Goal: Check status: Check status

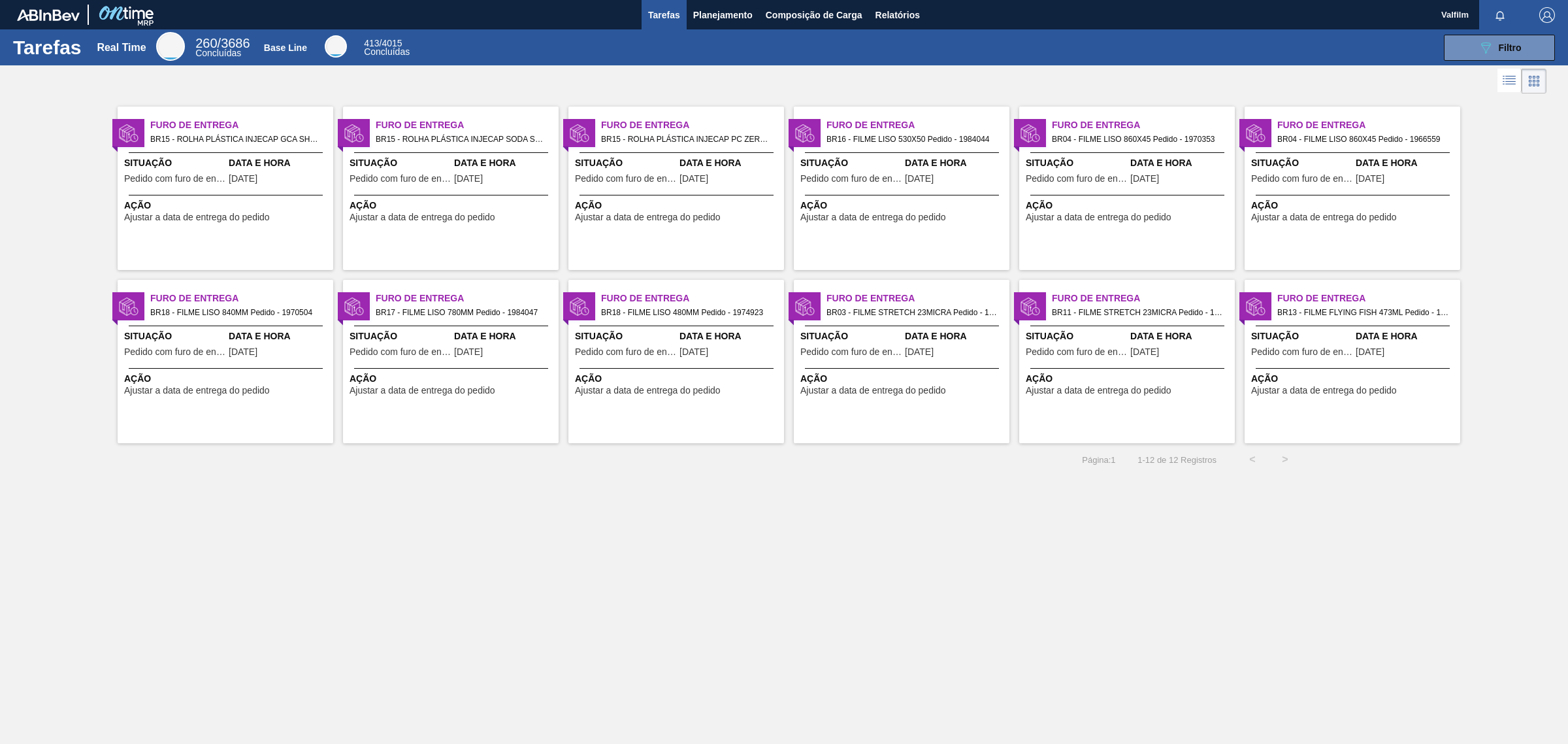
click at [594, 419] on div "Furo de Entrega BR18 - FILME LISO 480MM Pedido - 1974923 Situação Pedido com fu…" at bounding box center [676, 362] width 216 height 163
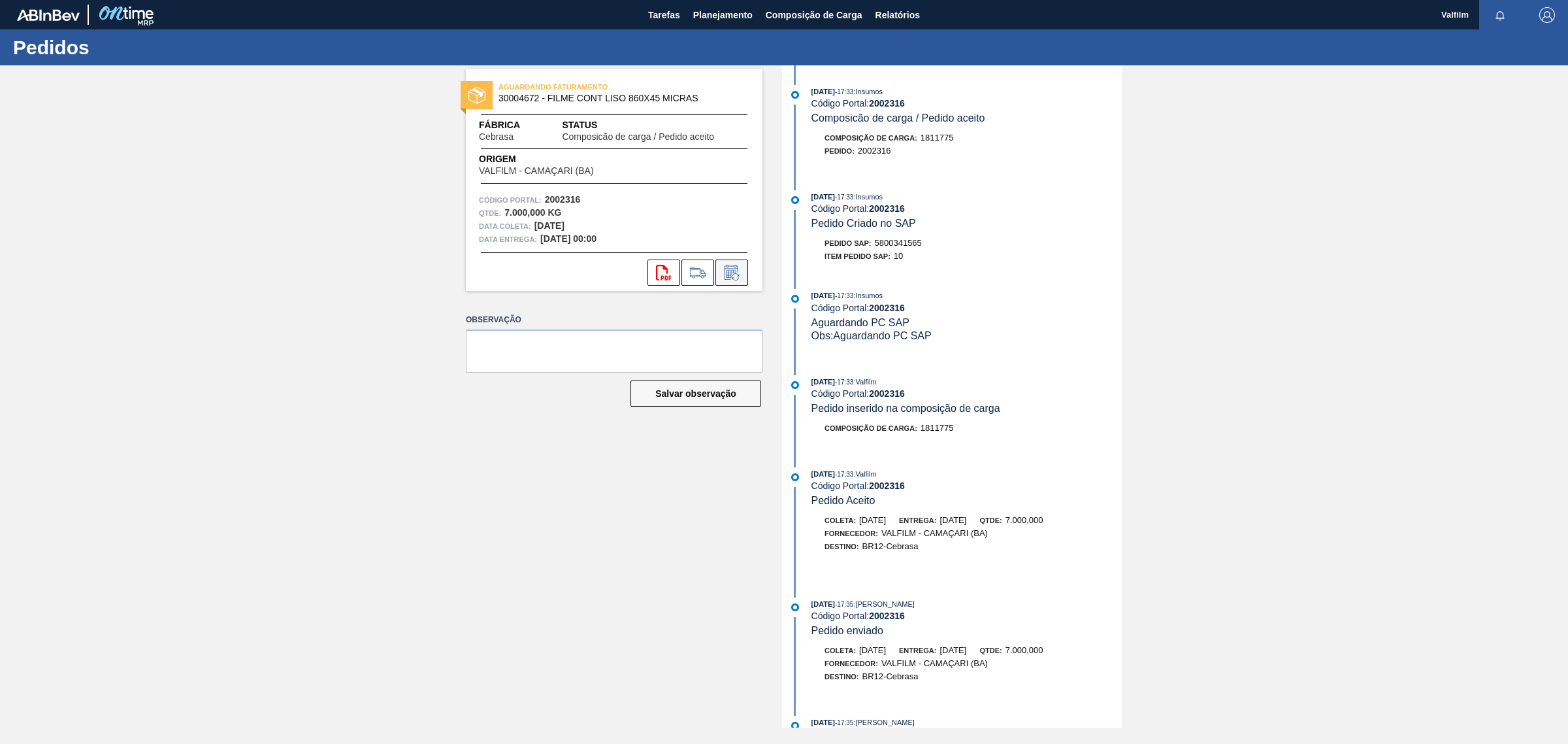
click at [732, 276] on icon at bounding box center [731, 273] width 21 height 16
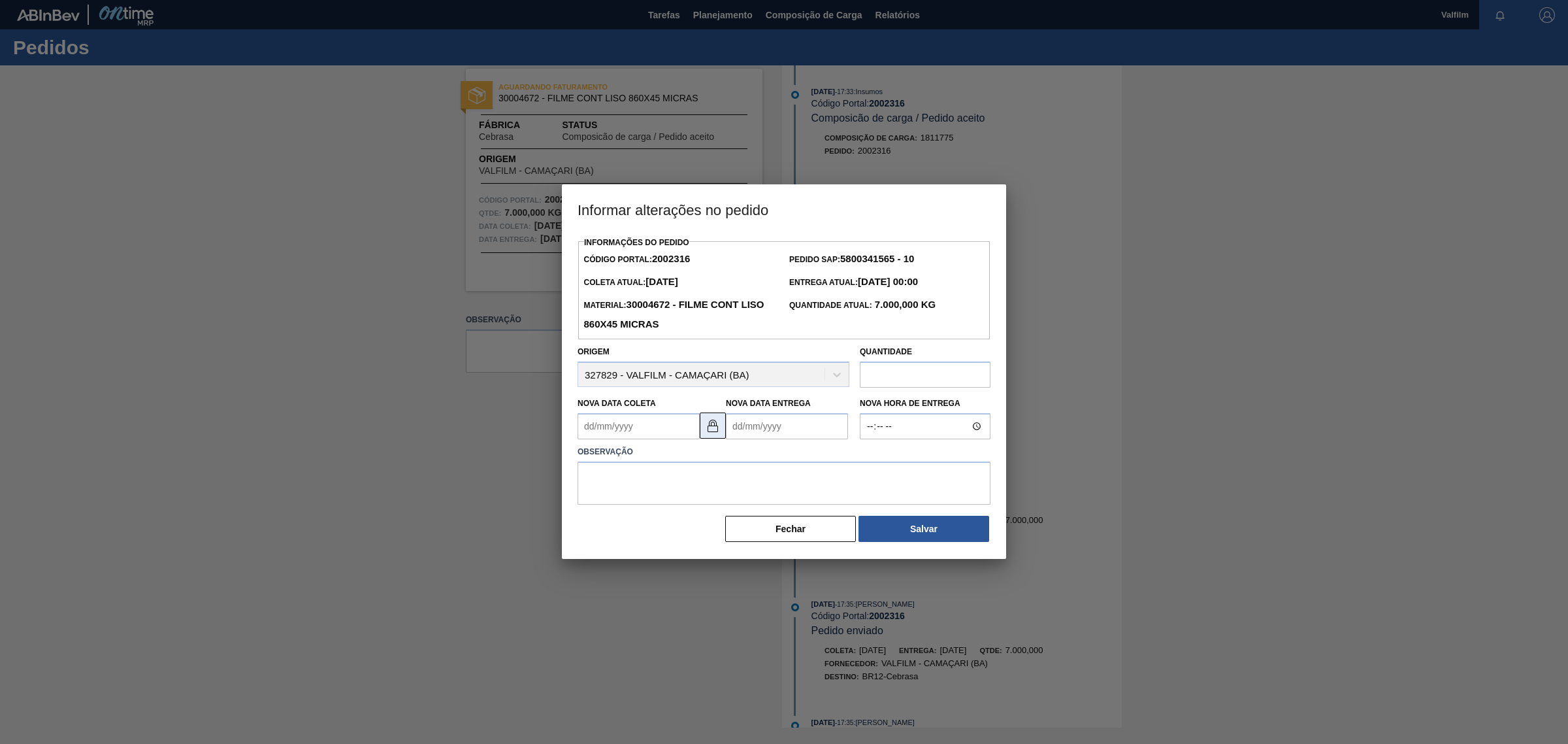
click at [716, 431] on img at bounding box center [713, 425] width 16 height 16
click at [588, 431] on Coleta2002316 "Nova Data Coleta" at bounding box center [638, 426] width 122 height 26
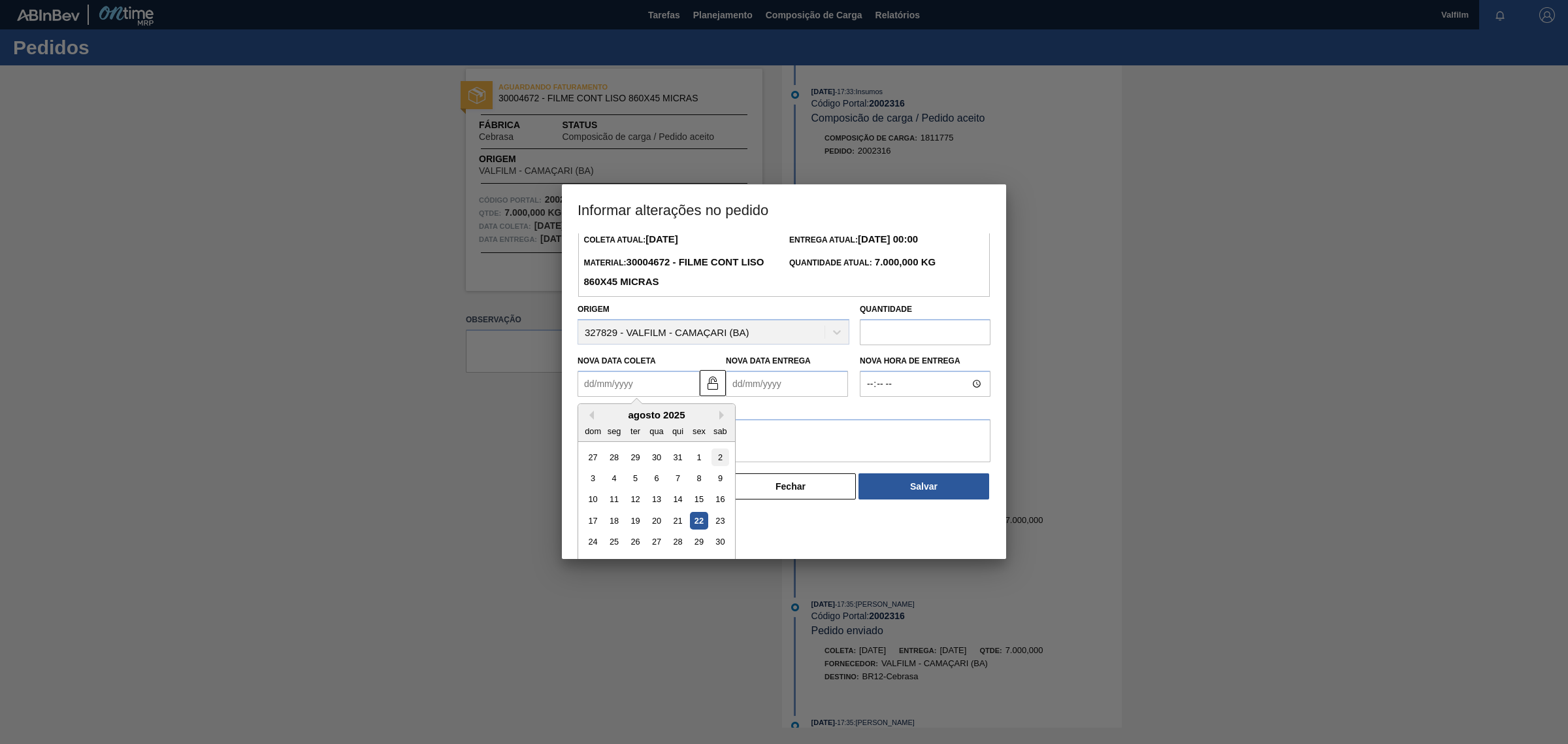
scroll to position [66, 0]
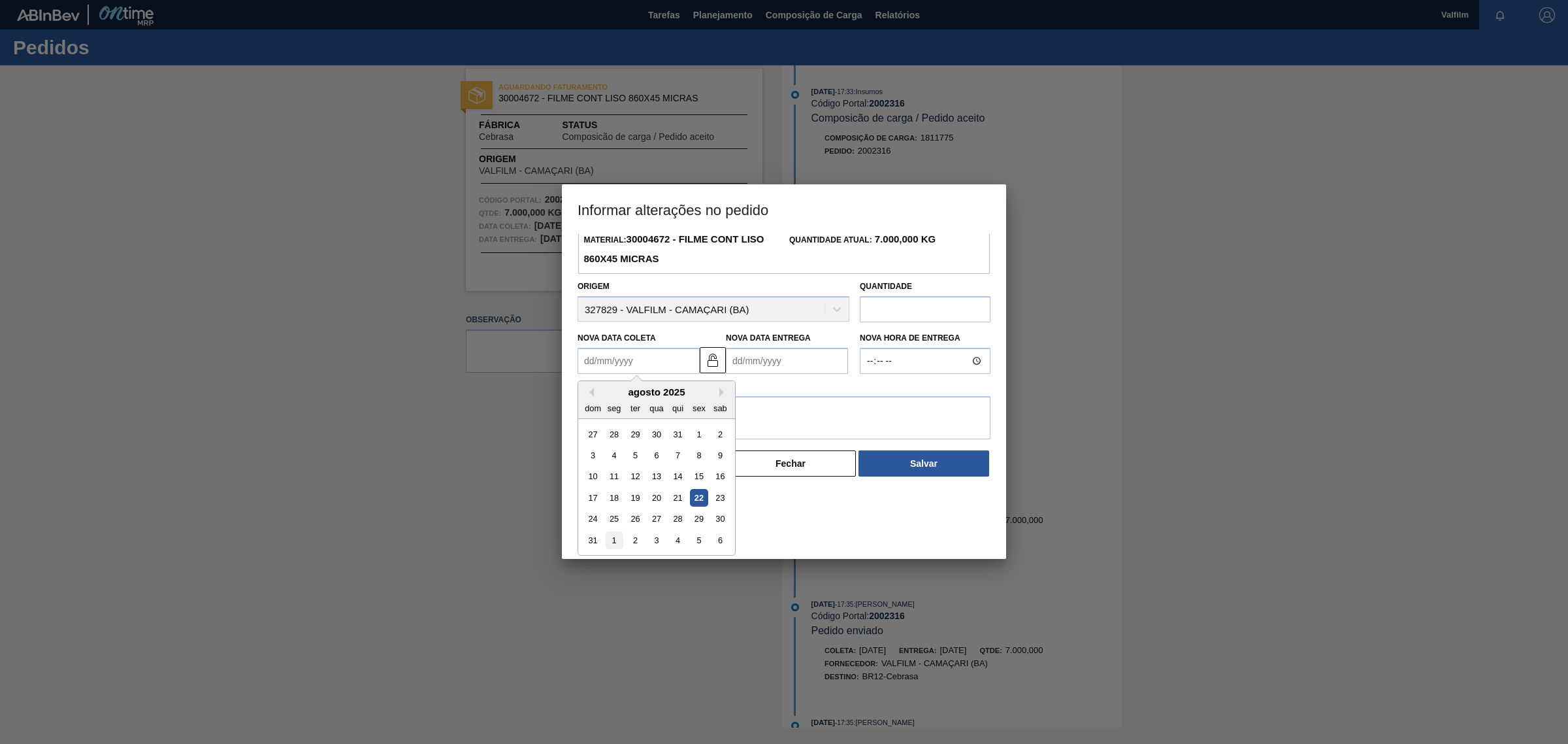
click at [615, 545] on div "1" at bounding box center [614, 540] width 18 height 18
type Coleta2002316 "01/09/2025"
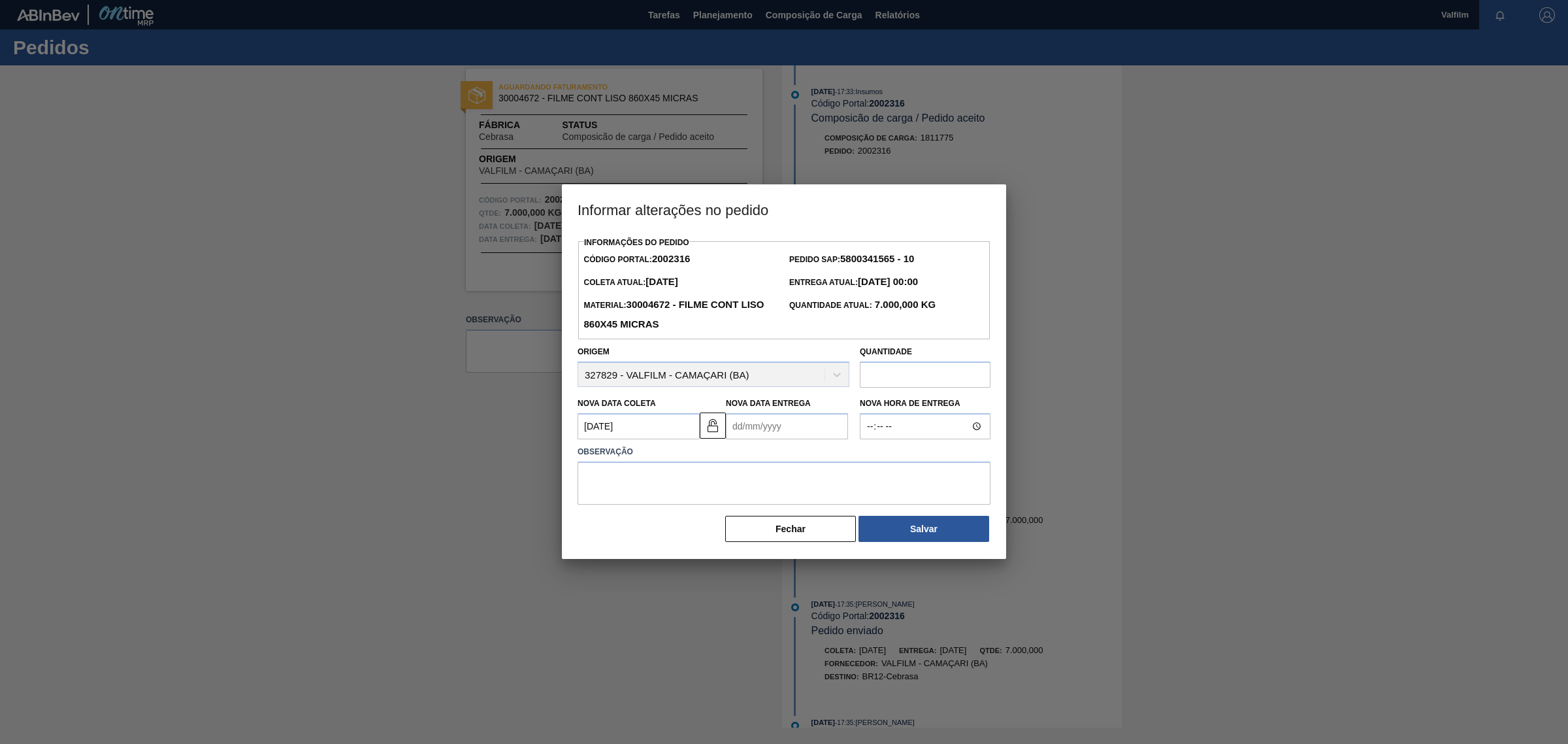
scroll to position [0, 0]
click at [735, 428] on Entrega2002316 "Nova Data Entrega" at bounding box center [786, 426] width 122 height 26
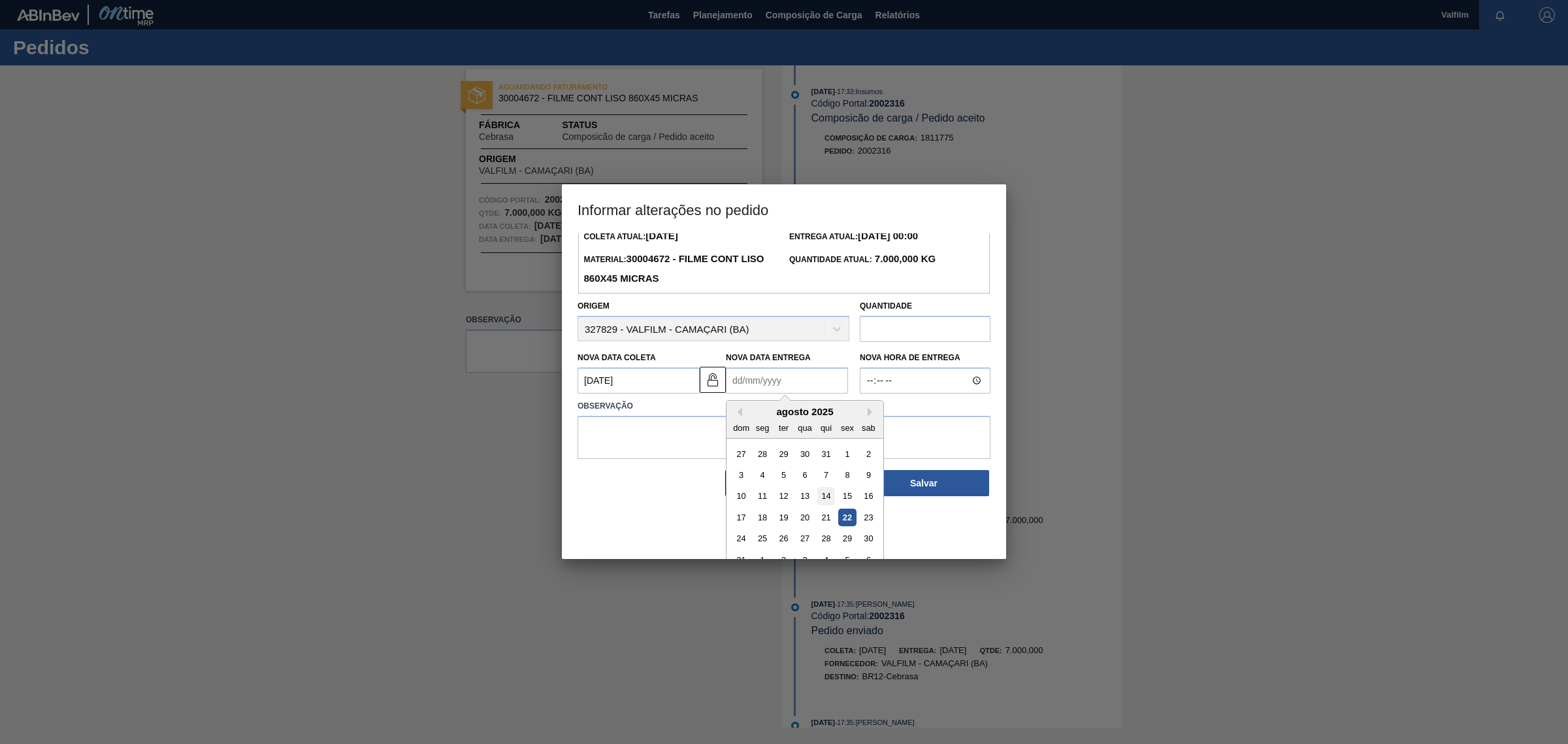
scroll to position [66, 0]
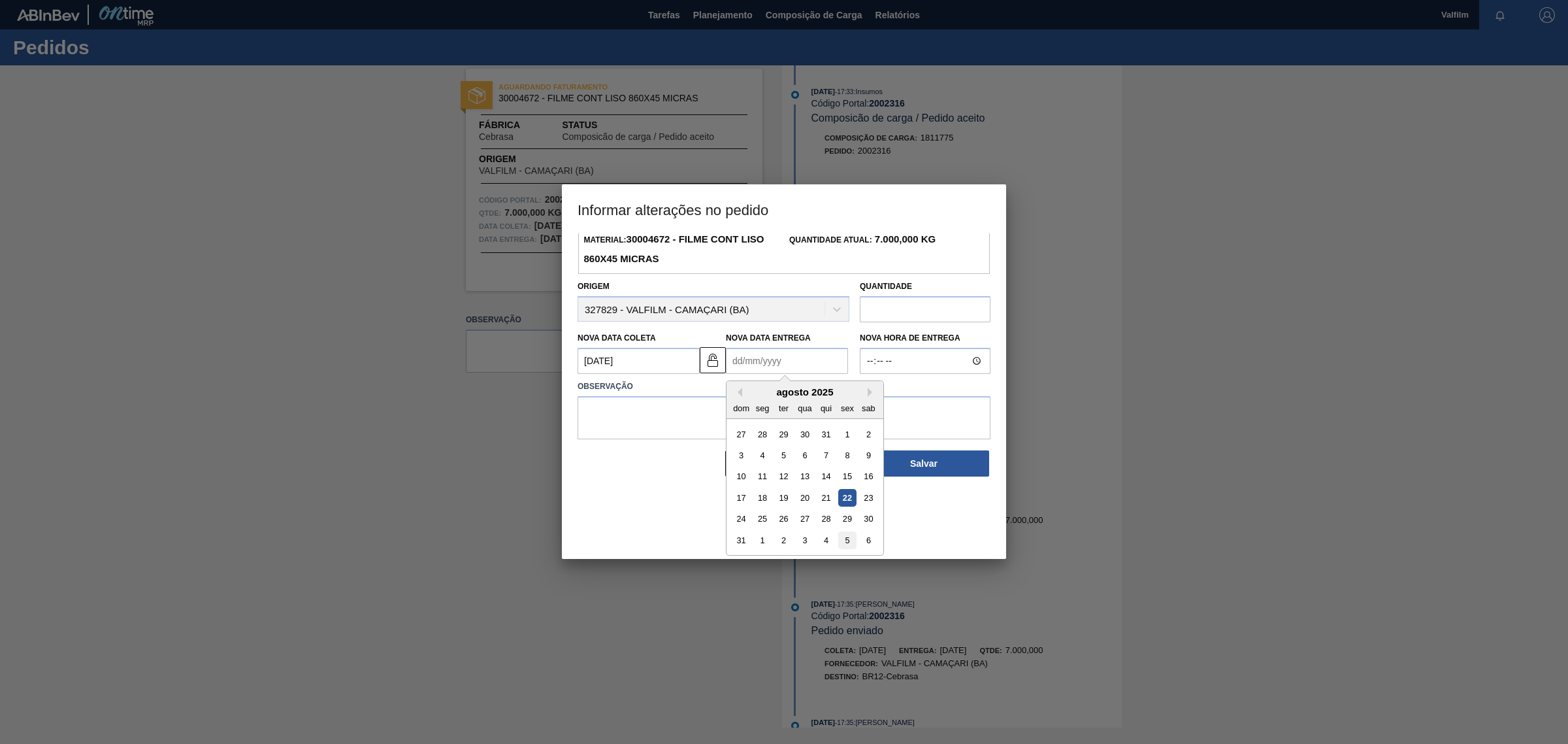
click at [844, 539] on div "5" at bounding box center [847, 540] width 18 height 18
type Entrega2002316 "05/09/2025"
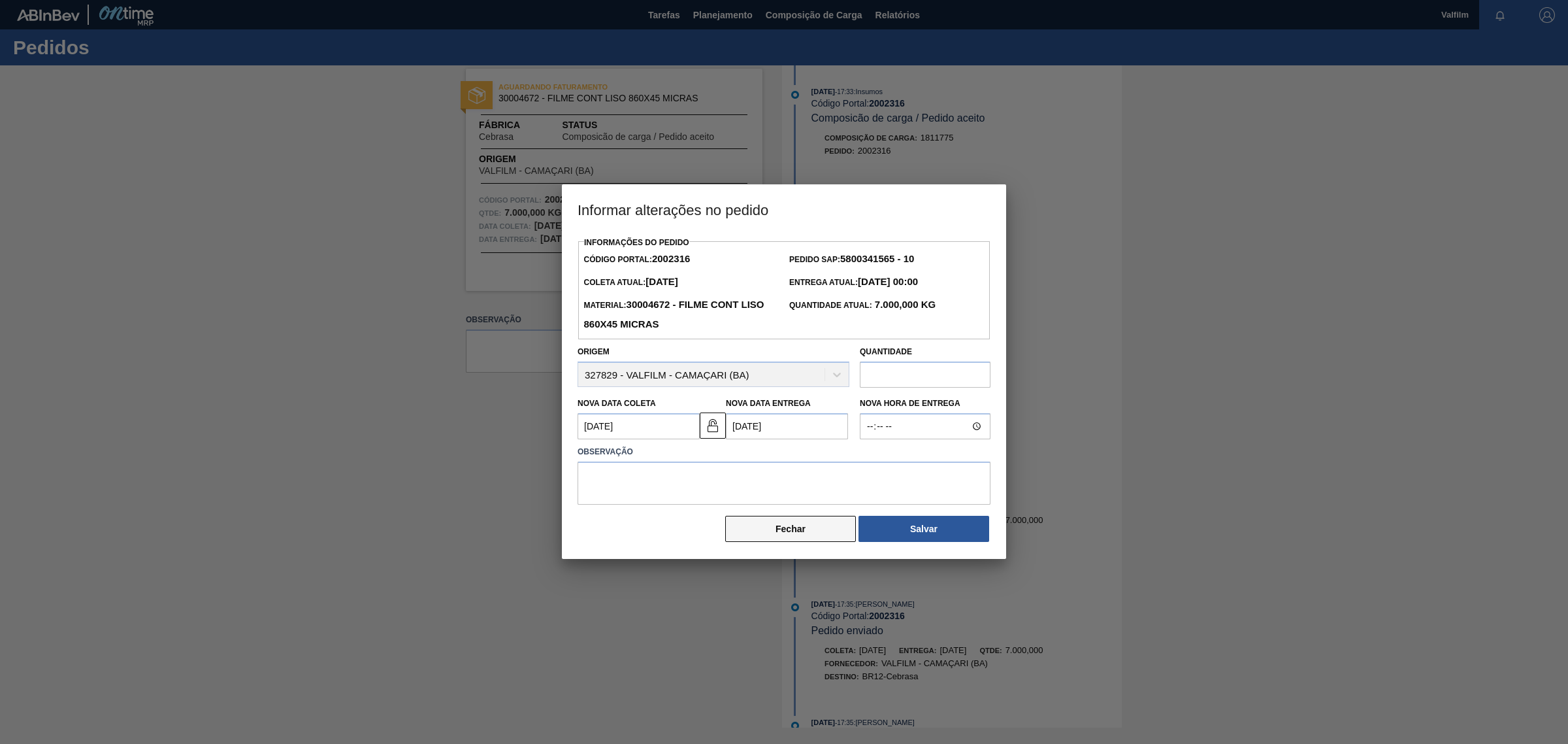
scroll to position [0, 0]
drag, startPoint x: 593, startPoint y: 424, endPoint x: 576, endPoint y: 425, distance: 17.0
click at [576, 425] on div "Nova Data Coleta 01/09/2025 Previous Month Next Month setembro 2025 dom seg ter…" at bounding box center [636, 416] width 127 height 45
type Coleta2002316 "02/09/2025"
click at [775, 484] on textarea at bounding box center [784, 482] width 413 height 43
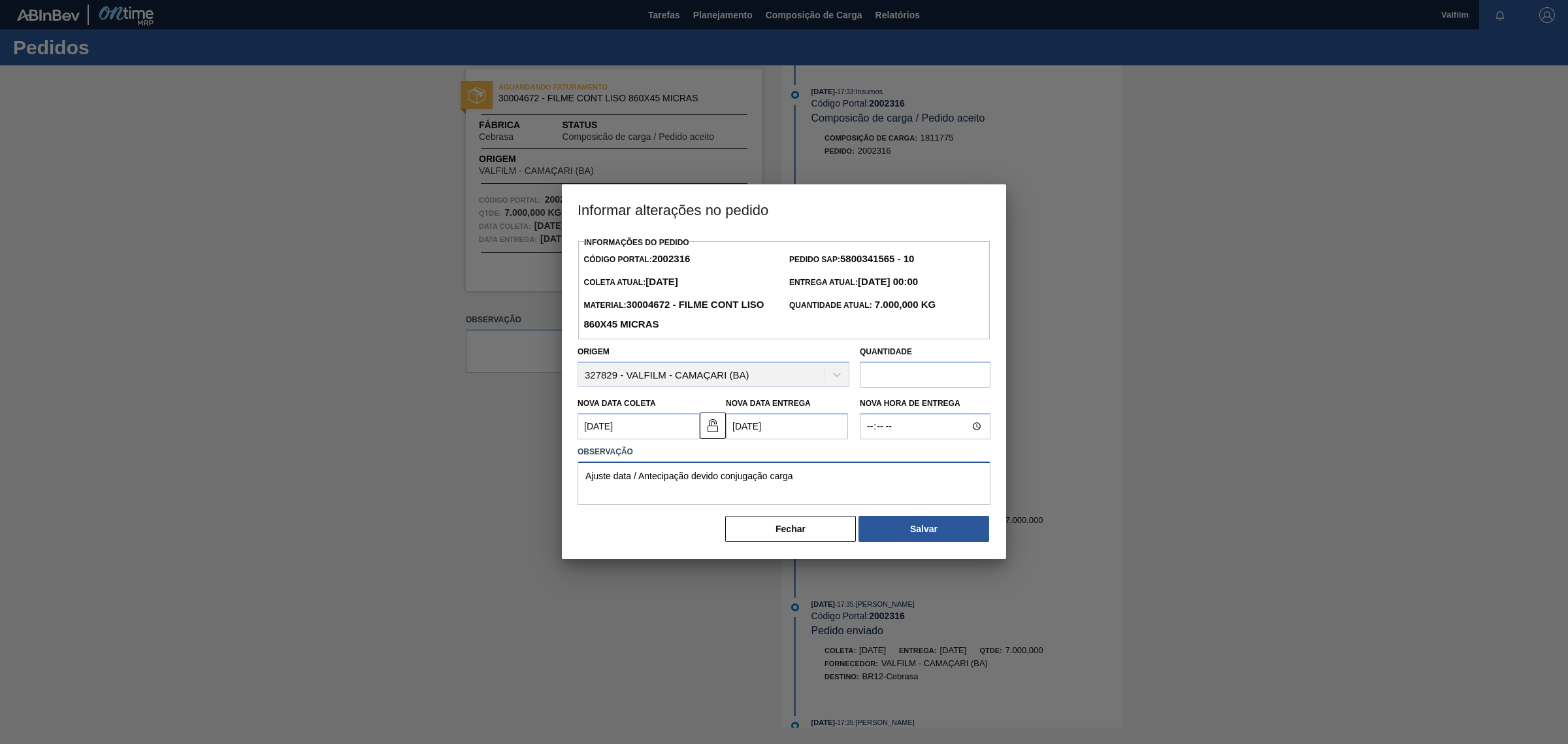
click at [674, 472] on textarea "Ajuste data / Antecipação devido conjugação carga" at bounding box center [784, 482] width 413 height 43
type textarea "Ajuste data / Antecipação devido conjugação carga"
click at [877, 524] on button "Salvar" at bounding box center [923, 529] width 130 height 26
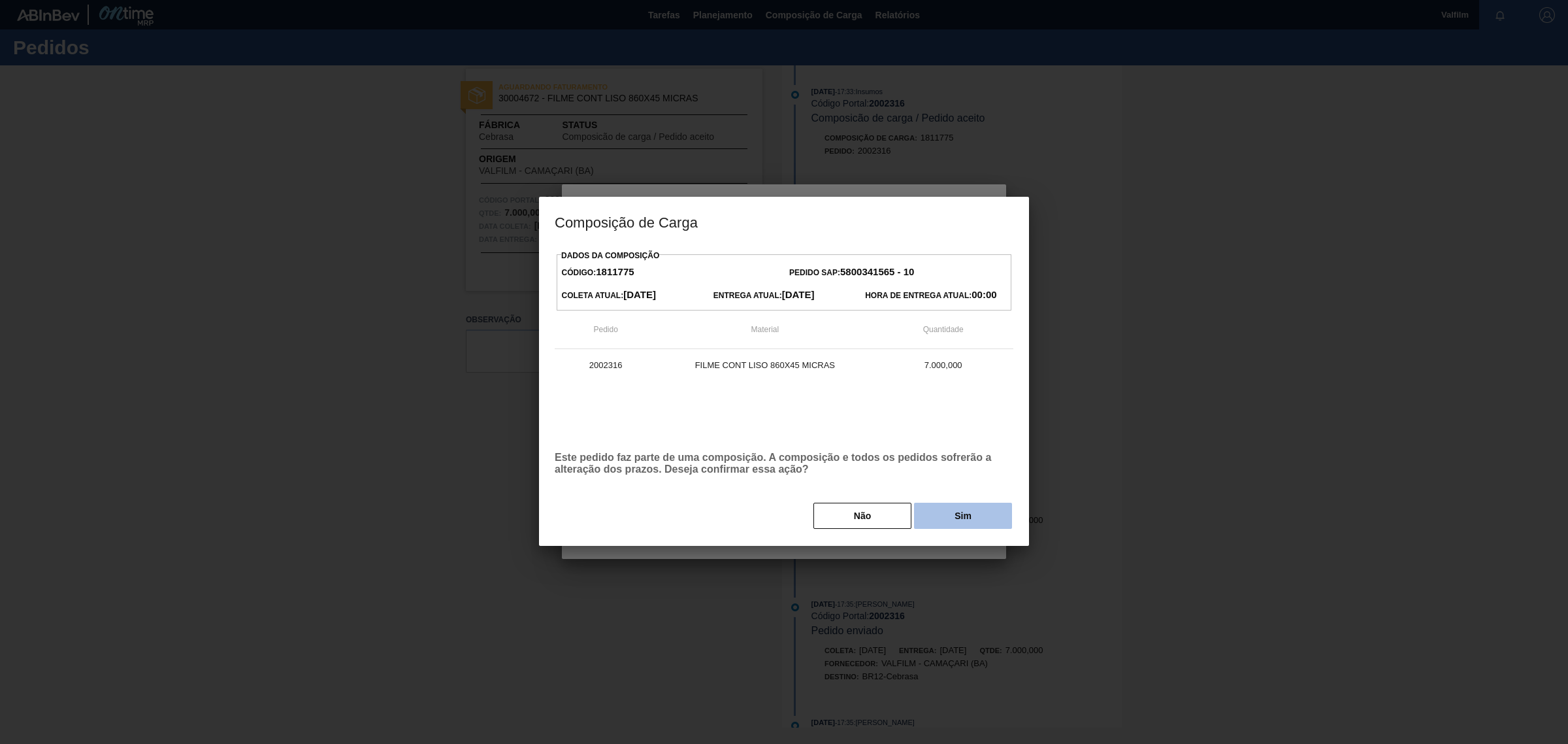
click at [941, 518] on button "Sim" at bounding box center [963, 516] width 98 height 26
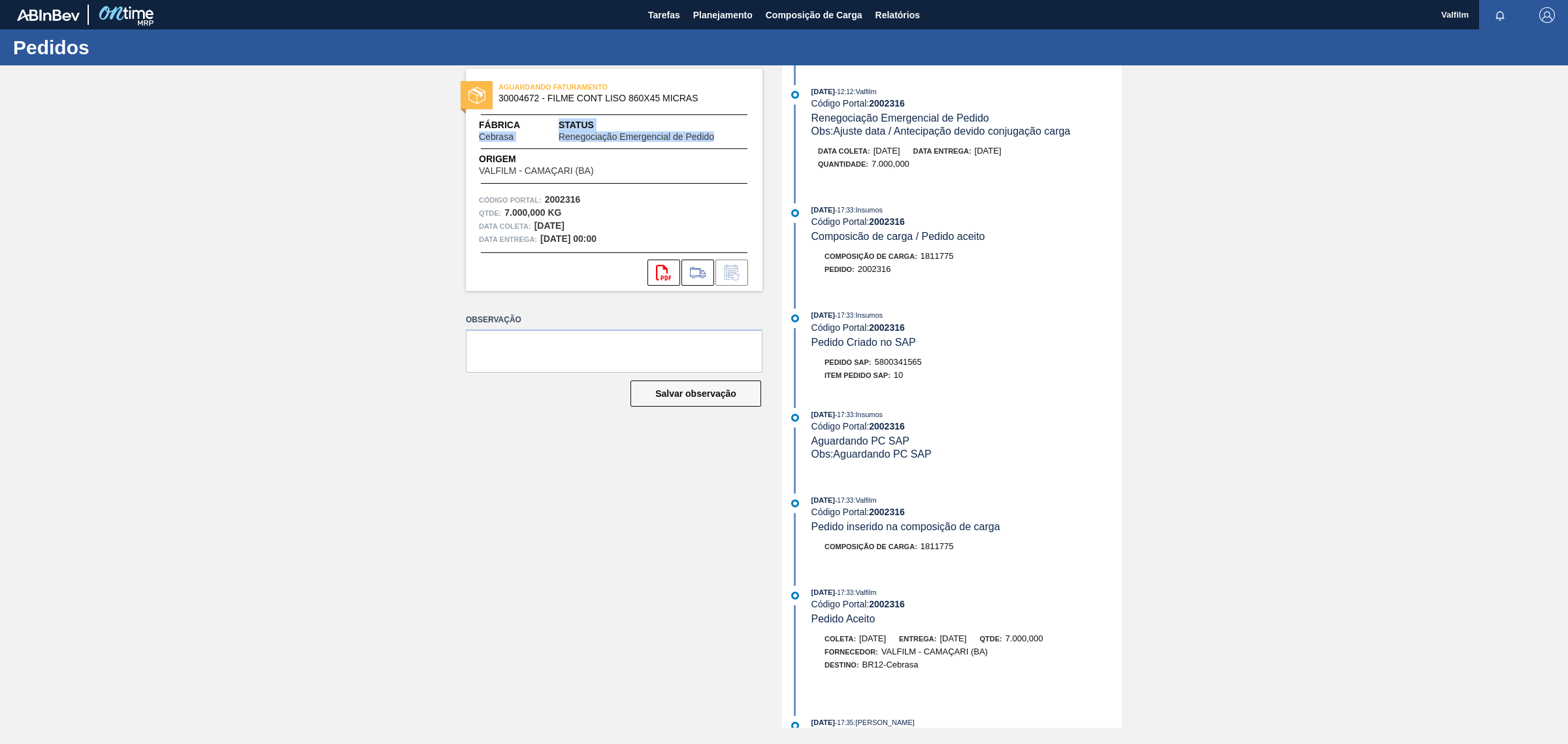
drag, startPoint x: 528, startPoint y: 135, endPoint x: 510, endPoint y: 141, distance: 19.0
click at [510, 141] on div "AGUARDANDO FATURAMENTO 30004672 - FILME CONT LISO 860X45 MICRAS Fábrica Cebrasa…" at bounding box center [614, 179] width 297 height 222
click at [501, 135] on span "Cebrasa" at bounding box center [496, 137] width 35 height 10
drag, startPoint x: 501, startPoint y: 135, endPoint x: 536, endPoint y: 145, distance: 36.4
click at [501, 135] on span "Cebrasa" at bounding box center [496, 137] width 35 height 10
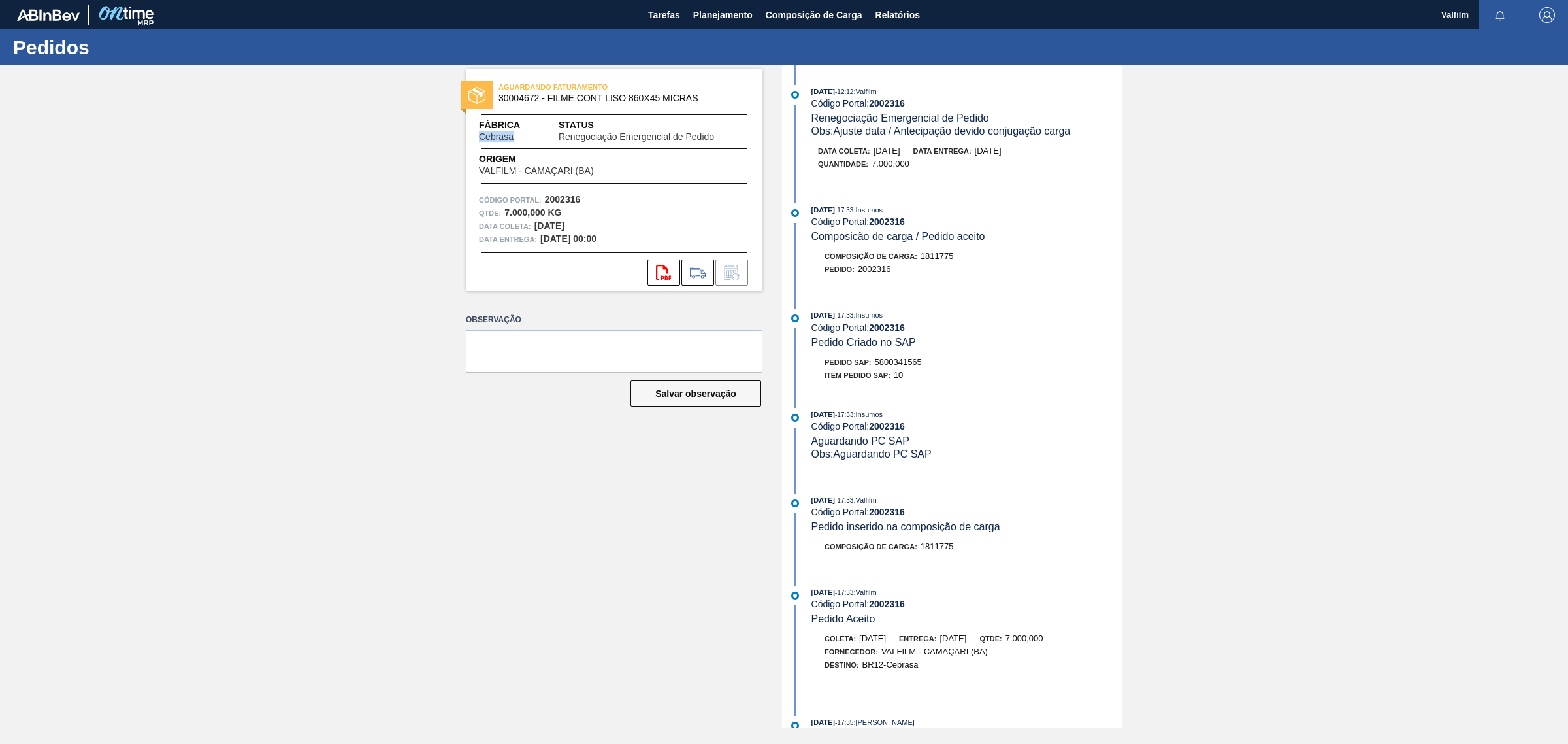
copy span "Cebrasa"
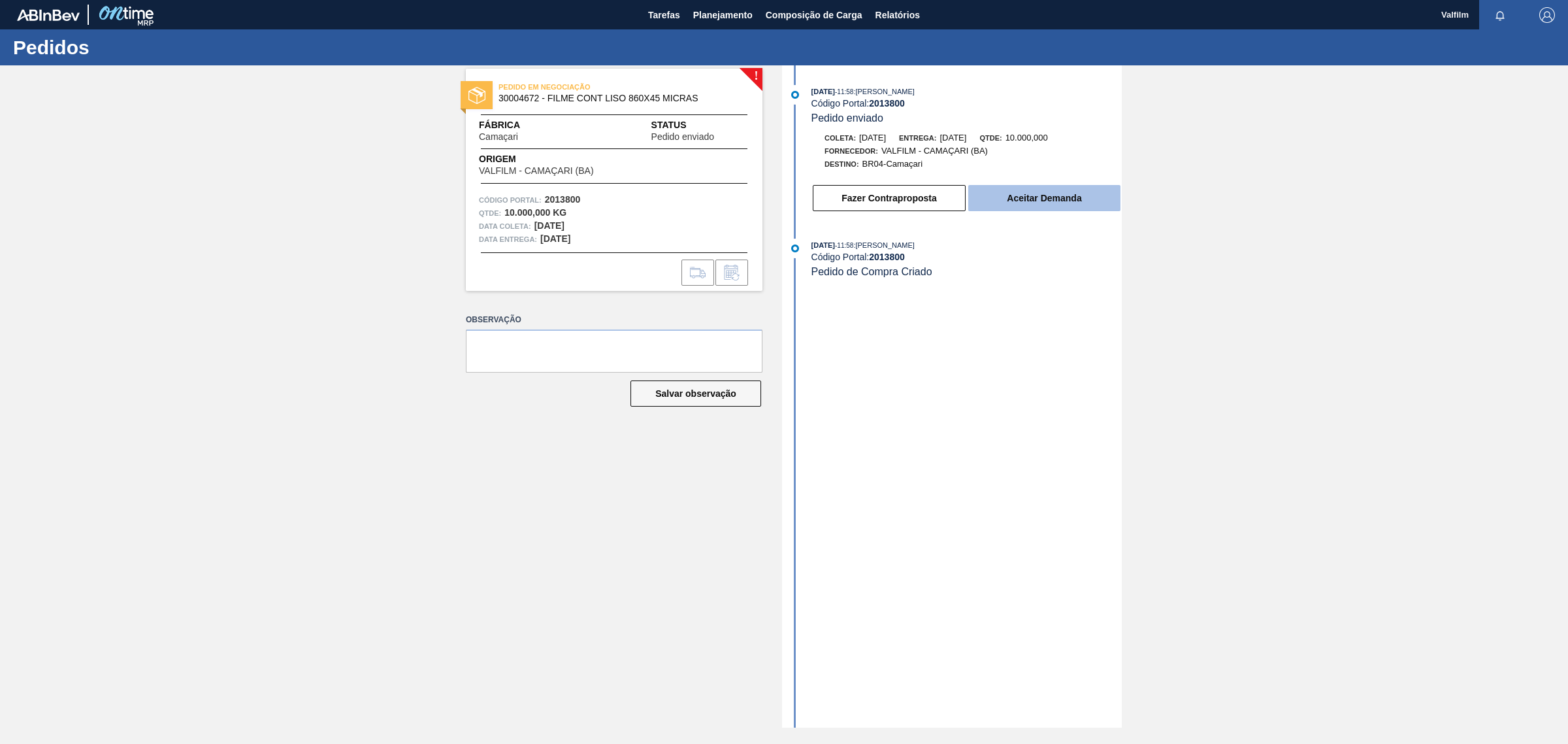
click at [1036, 204] on button "Aceitar Demanda" at bounding box center [1043, 198] width 152 height 26
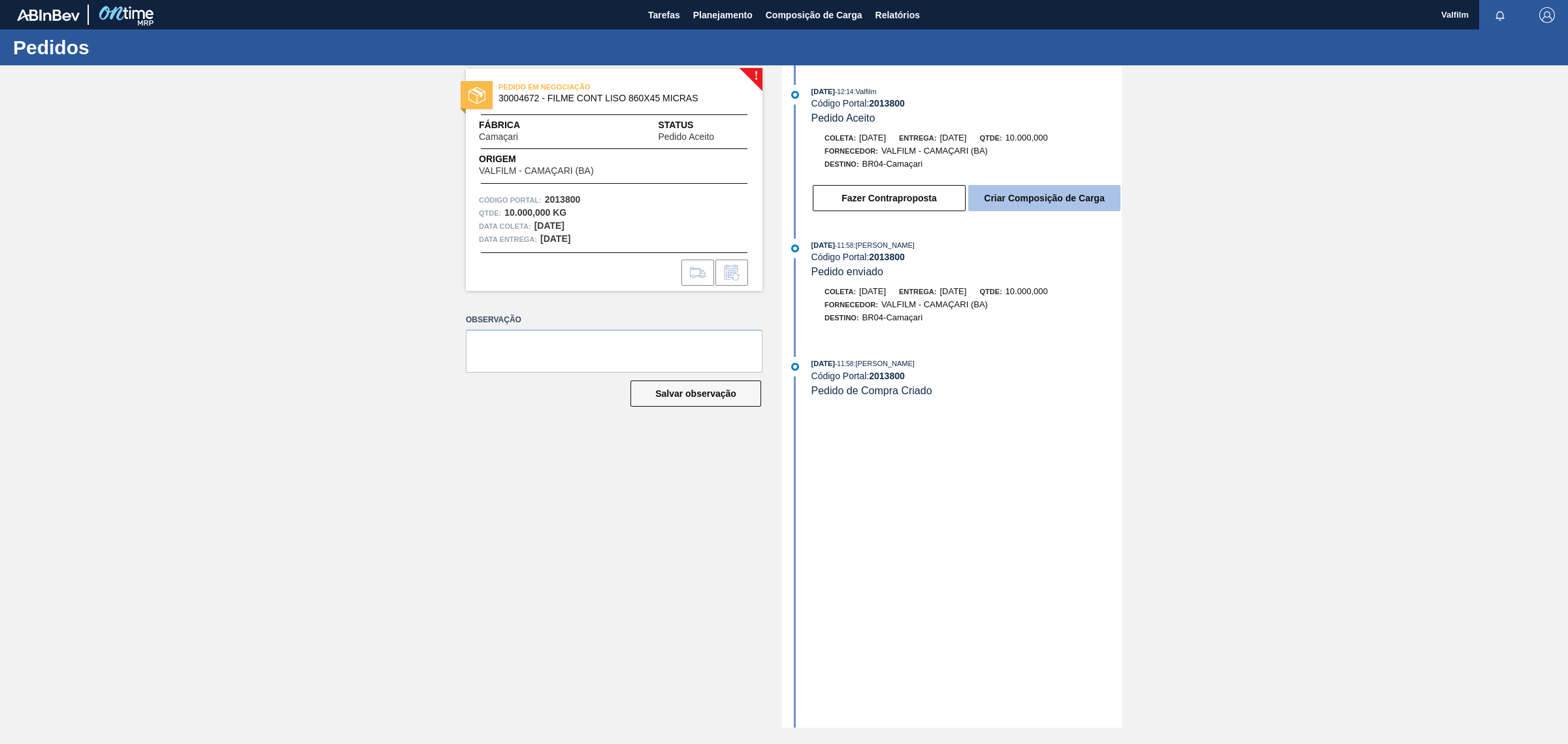
click at [1058, 202] on button "Criar Composição de Carga" at bounding box center [1043, 198] width 152 height 26
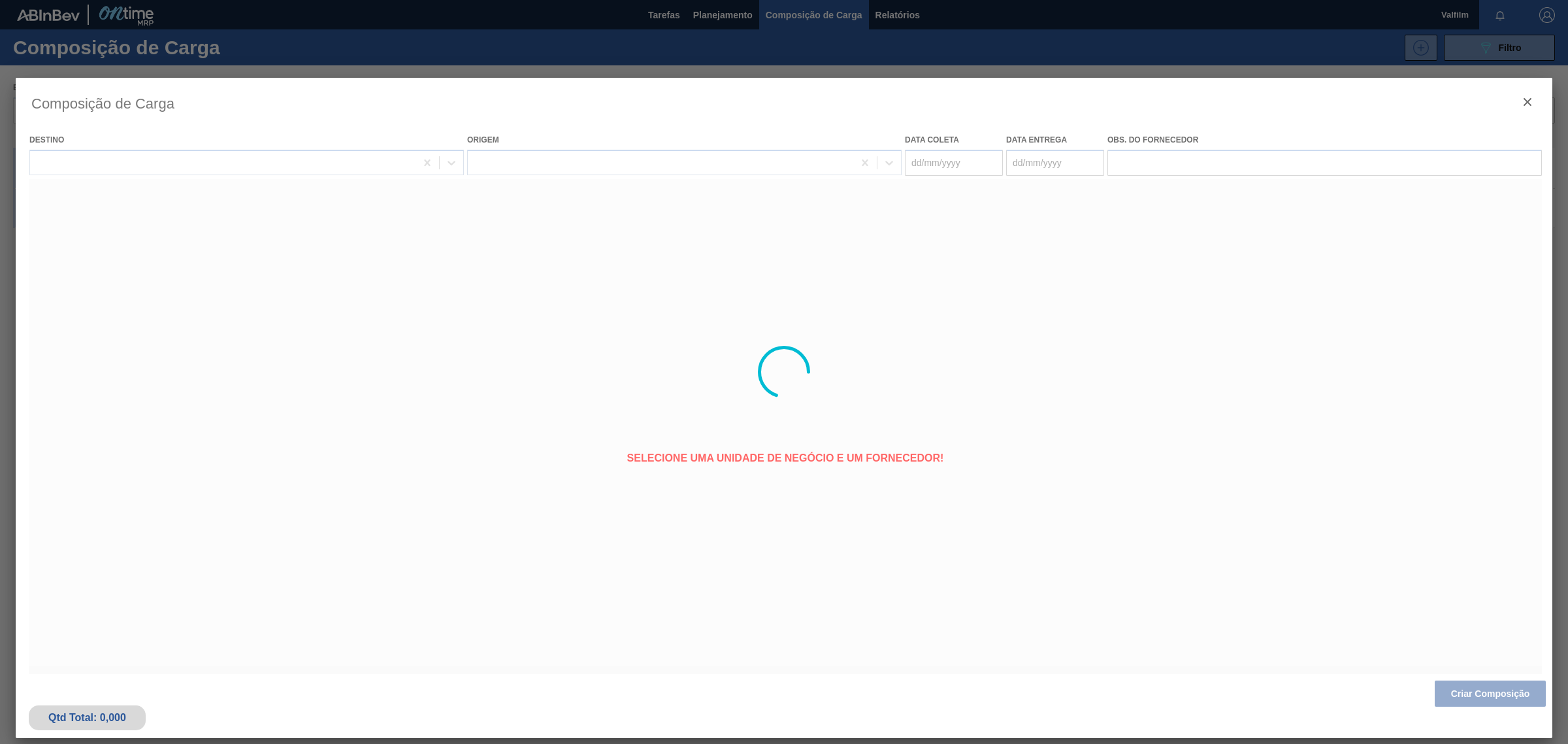
type coleta "01/09/2025"
type entrega "02/09/2025"
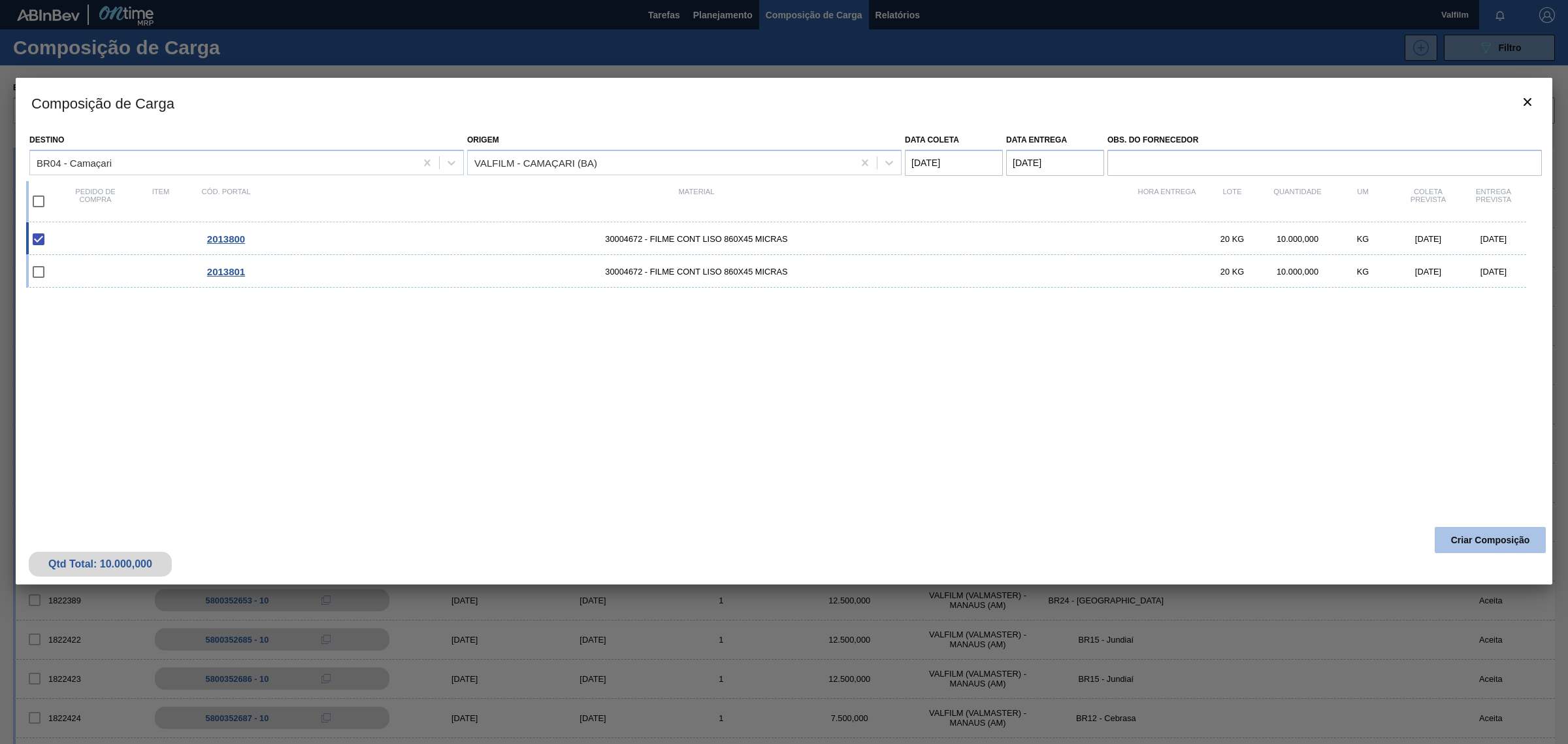
click at [1513, 533] on button "Criar Composição" at bounding box center [1490, 540] width 112 height 26
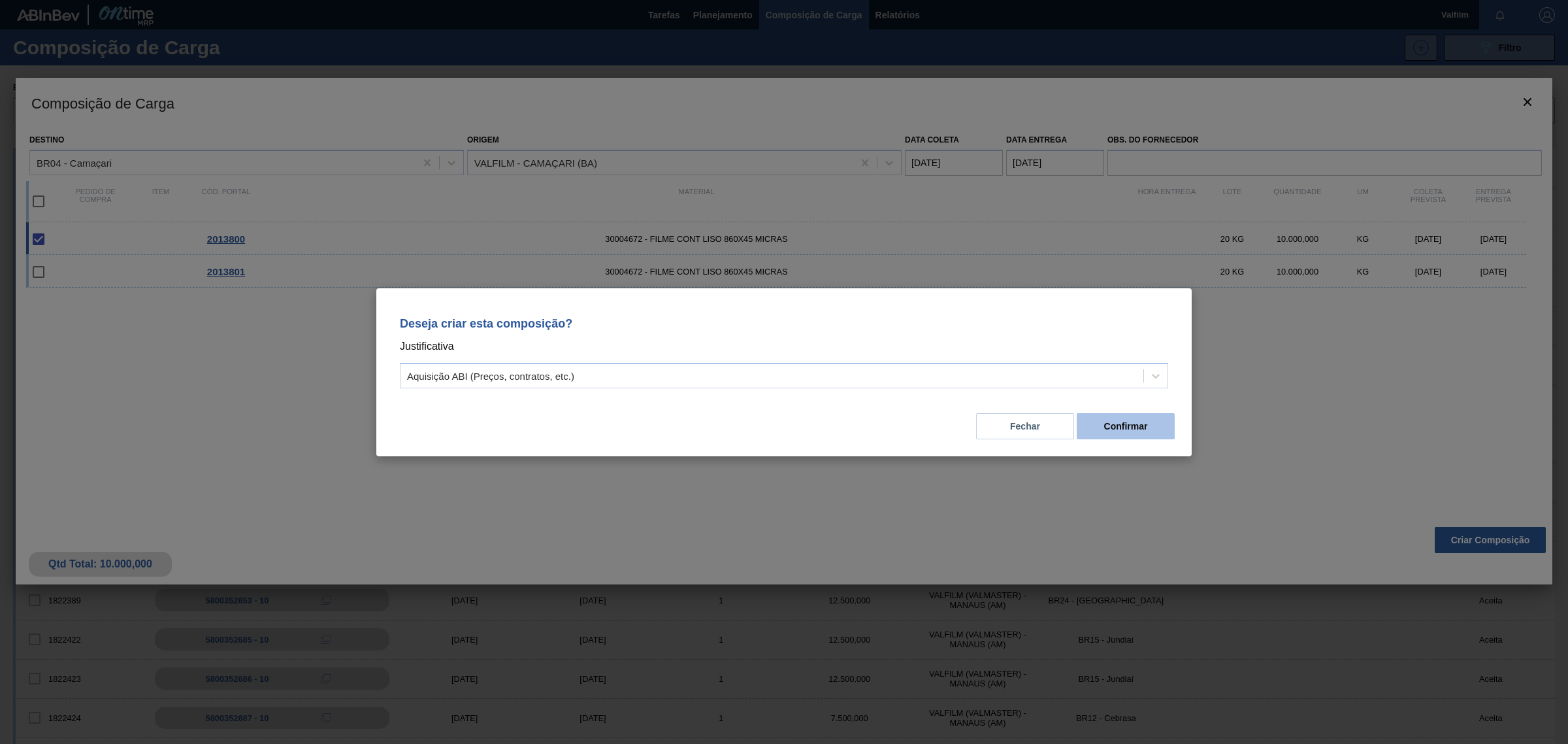
click at [1126, 426] on button "Confirmar" at bounding box center [1125, 426] width 98 height 26
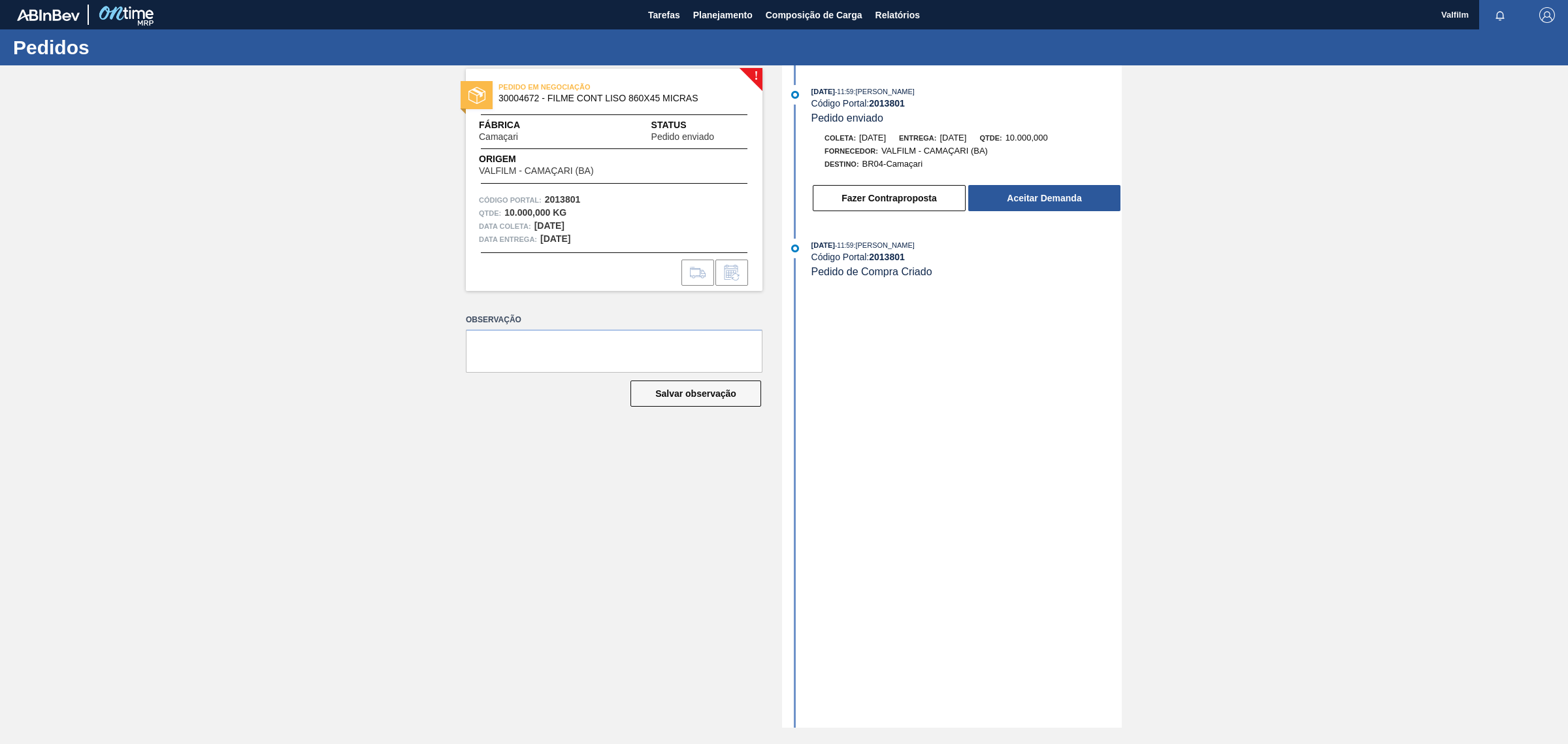
click at [1046, 222] on div "21/08/2025 - 11:59 : TOMAS SIMOES SILVA Código Portal: 2013801 Pedido enviado C…" at bounding box center [954, 396] width 336 height 662
click at [1047, 210] on button "Aceitar Demanda" at bounding box center [1043, 198] width 152 height 26
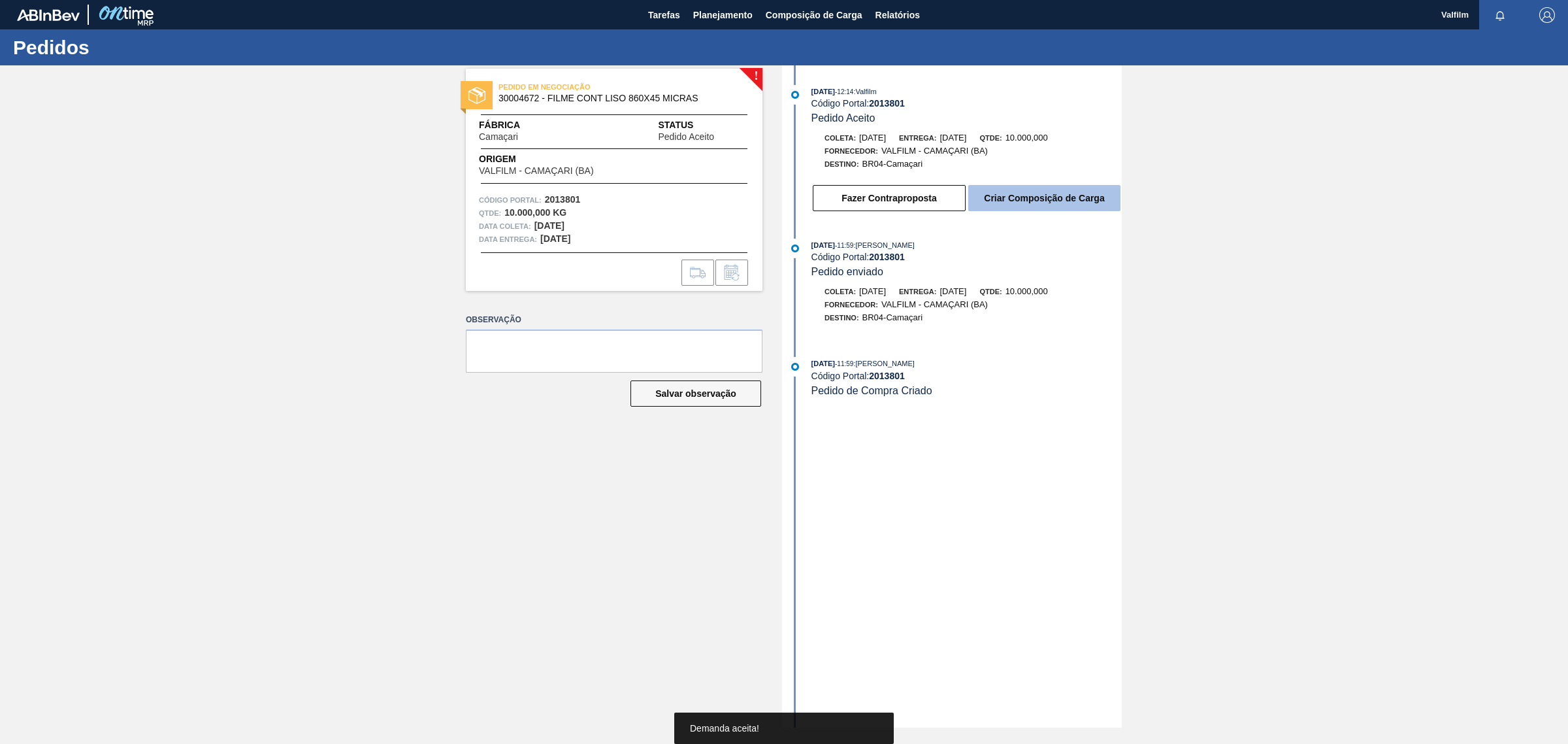
click at [1053, 203] on button "Criar Composição de Carga" at bounding box center [1043, 198] width 152 height 26
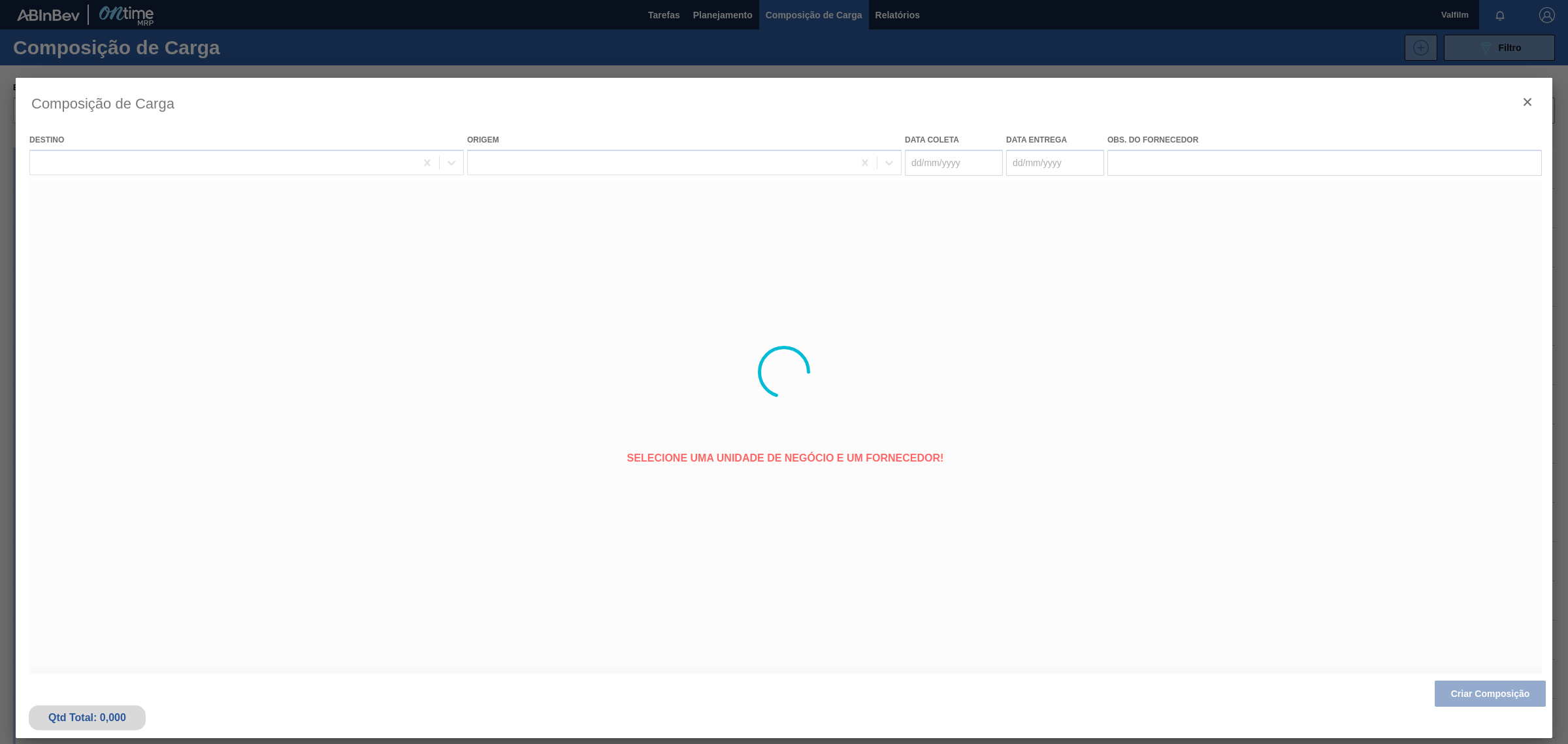
type coleta "01/09/2025"
type entrega "02/09/2025"
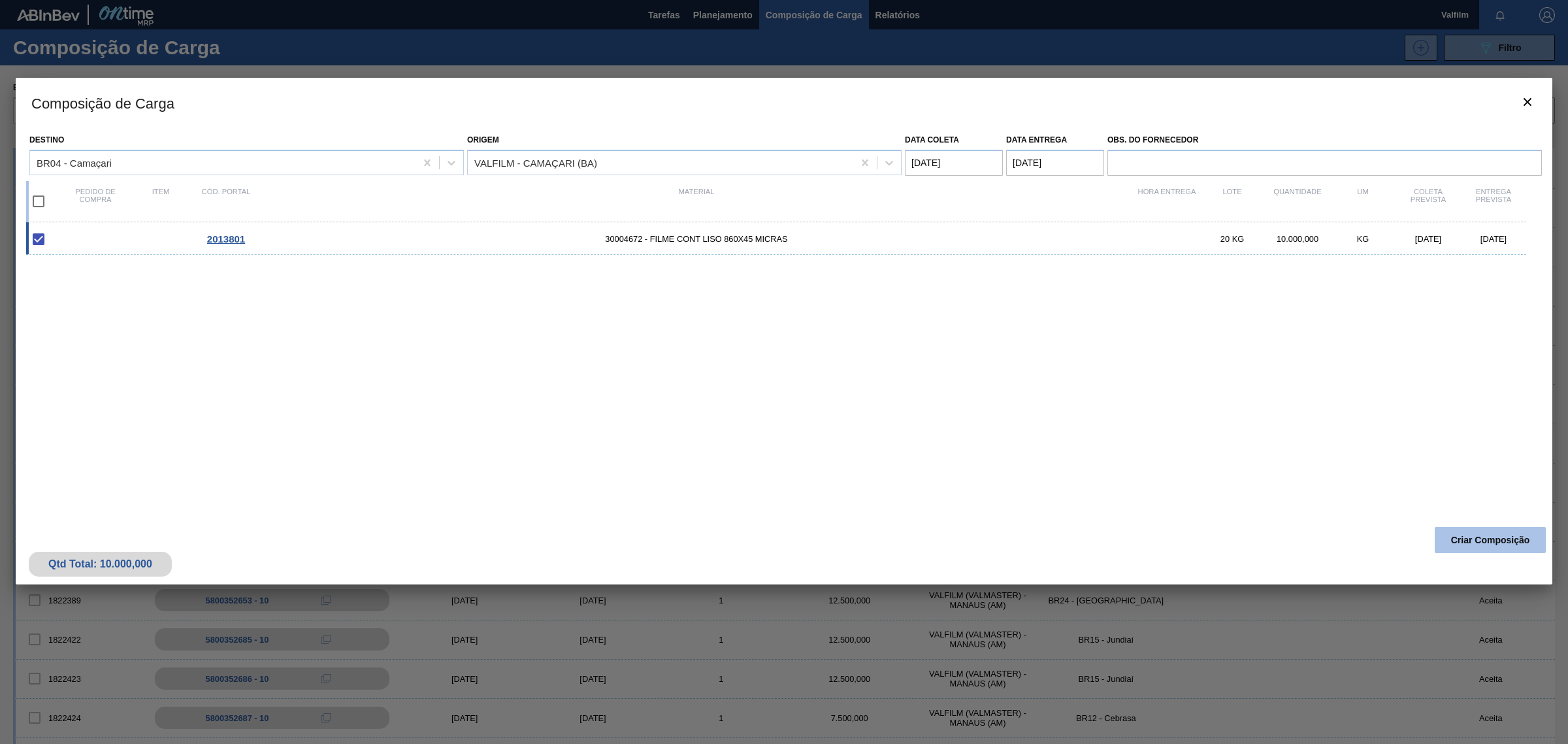
click at [1488, 540] on button "Criar Composição" at bounding box center [1490, 540] width 112 height 26
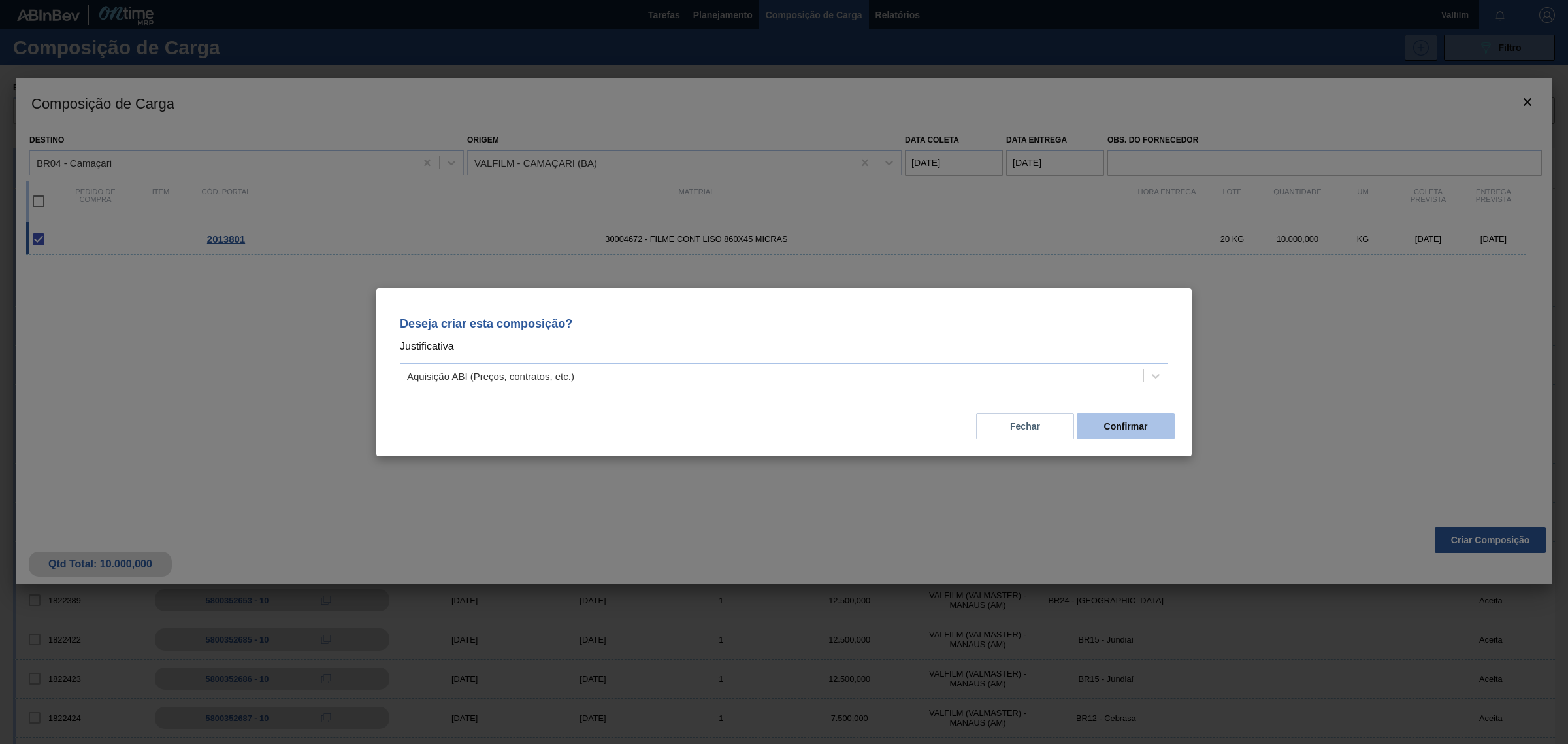
click at [1141, 429] on button "Confirmar" at bounding box center [1125, 426] width 98 height 26
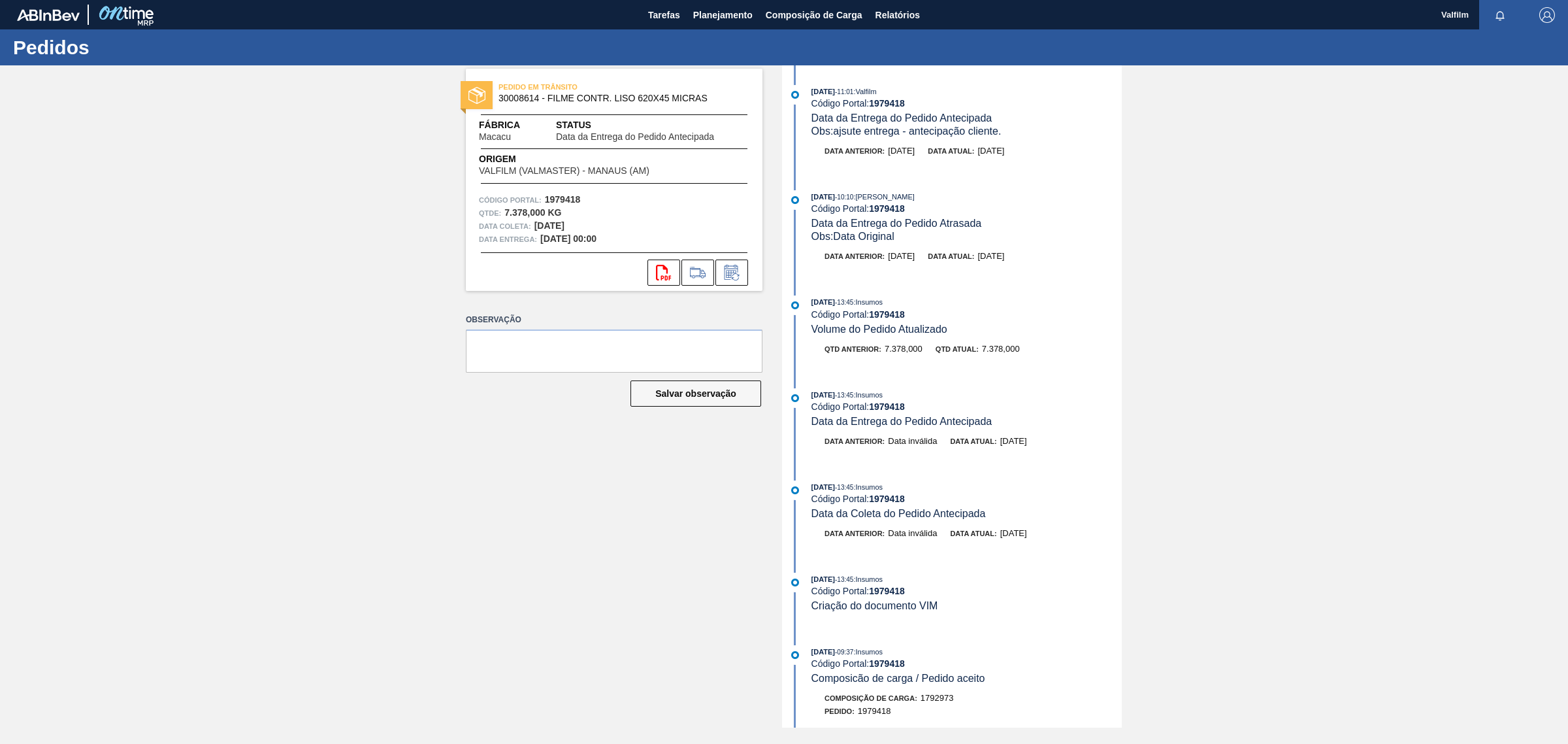
drag, startPoint x: 990, startPoint y: 158, endPoint x: 1045, endPoint y: 157, distance: 55.0
click at [1045, 157] on div "Data anterior: 01/09/2025 Data atual: 27/08/2025" at bounding box center [954, 154] width 336 height 20
drag, startPoint x: 869, startPoint y: 102, endPoint x: 1171, endPoint y: 257, distance: 339.5
click at [925, 113] on div "22/08/2025 - 11:01 : Valfilm Código Portal: 1979418 Data da Entrega do Pedido A…" at bounding box center [967, 111] width 311 height 53
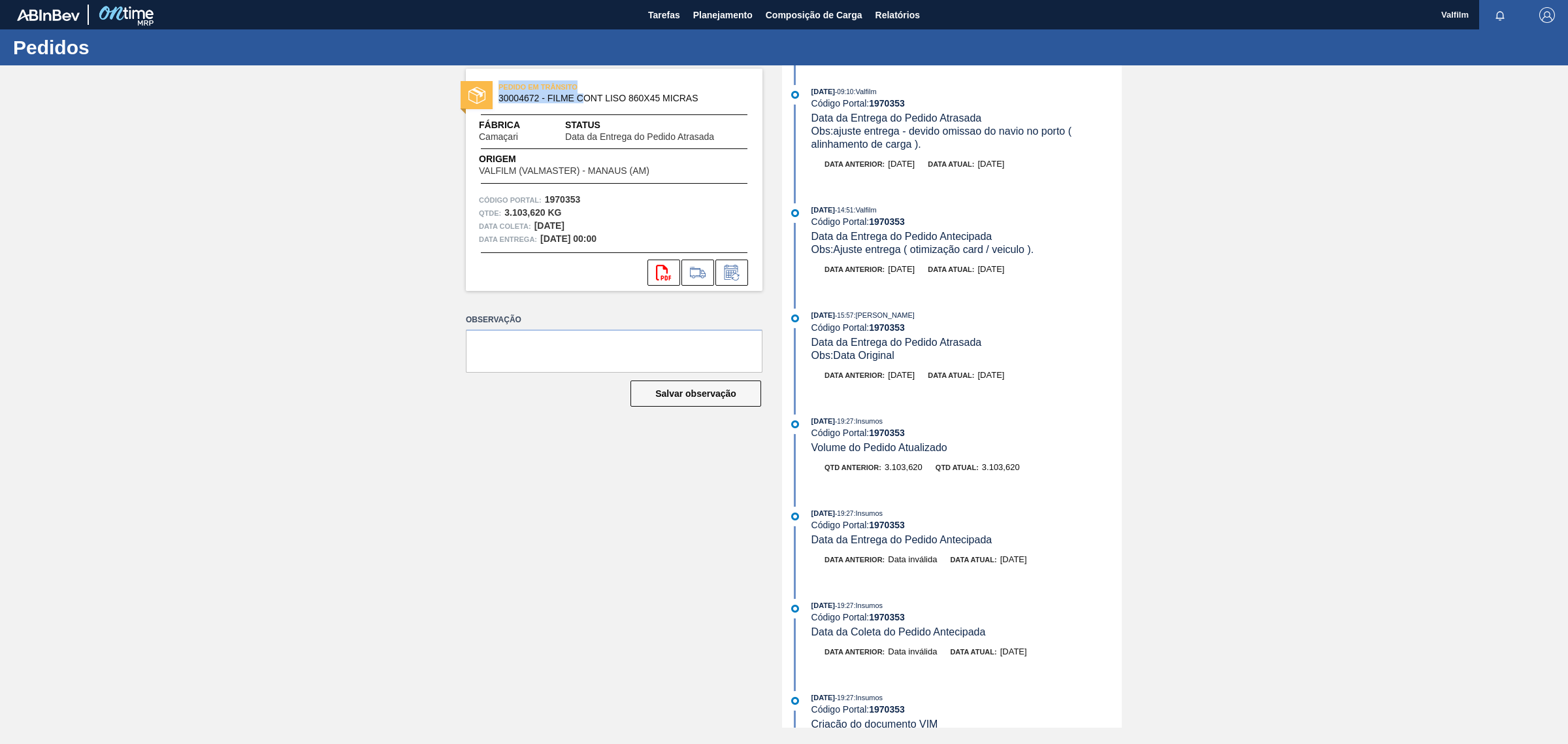
drag, startPoint x: 500, startPoint y: 83, endPoint x: 710, endPoint y: 114, distance: 212.3
click at [592, 96] on div "PEDIDO EM TRÂNSITO 30004672 - FILME CONT LISO 860X45 MICRAS" at bounding box center [647, 92] width 297 height 23
drag, startPoint x: 835, startPoint y: 128, endPoint x: 997, endPoint y: 167, distance: 166.6
click at [949, 158] on div "20/08/2025 - 09:10 : Valfilm Código Portal: 1970353 Data da Entrega do Pedido A…" at bounding box center [954, 133] width 336 height 99
